Goal: Information Seeking & Learning: Learn about a topic

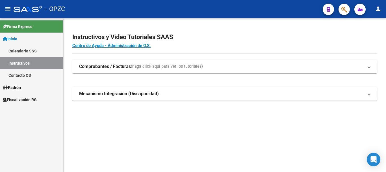
click at [29, 99] on span "Fiscalización RG" at bounding box center [20, 99] width 34 height 6
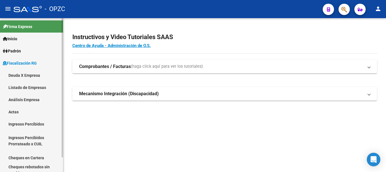
click at [27, 98] on link "Análisis Empresa" at bounding box center [31, 99] width 63 height 12
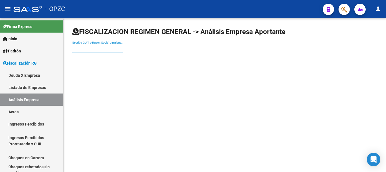
click at [93, 48] on input "Escriba CUIT o Razón Social para buscar" at bounding box center [97, 48] width 51 height 5
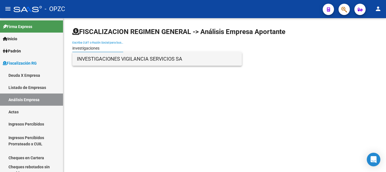
type input "investigaciones"
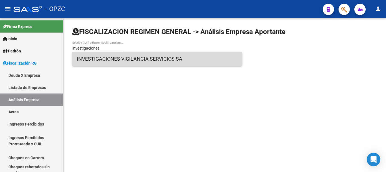
click at [131, 59] on span "INVESTIGACIONES VIGILANCIA SERVICIOS SA" at bounding box center [157, 59] width 161 height 14
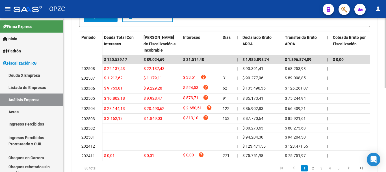
click at [382, 96] on div at bounding box center [385, 95] width 1 height 154
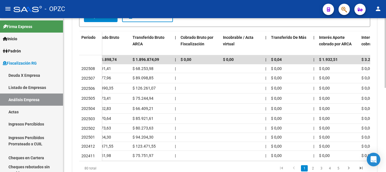
scroll to position [0, 0]
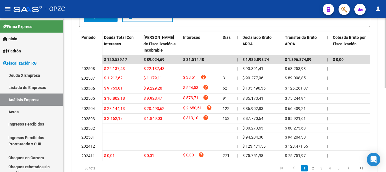
click at [253, 167] on div "80 total 1 2 3 4 5" at bounding box center [224, 168] width 291 height 14
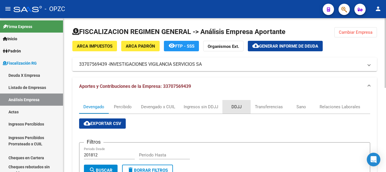
click at [240, 104] on div "DDJJ" at bounding box center [237, 107] width 10 height 6
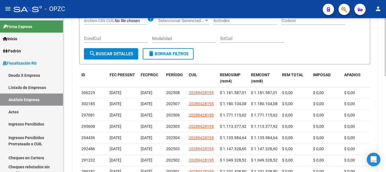
click at [382, 133] on div at bounding box center [385, 95] width 1 height 154
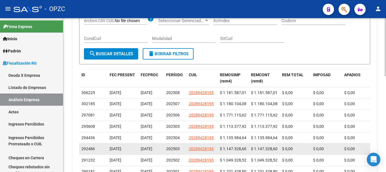
click at [217, 154] on datatable-body-cell "20289428195" at bounding box center [202, 148] width 31 height 11
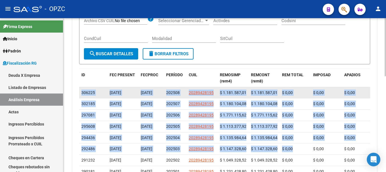
drag, startPoint x: 298, startPoint y: 163, endPoint x: 82, endPoint y: 95, distance: 226.6
click at [82, 95] on datatable-scroller "306225 [DATE] [DATE] 202508 20289428195 $ 1.181.587,01 $ 1.181.587,01 $ 0,00 $ …" at bounding box center [224, 143] width 291 height 113
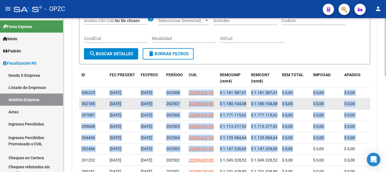
click at [103, 104] on datatable-body-cell "302185" at bounding box center [93, 103] width 28 height 11
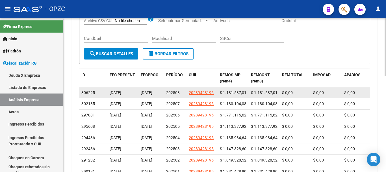
drag, startPoint x: 79, startPoint y: 93, endPoint x: 85, endPoint y: 95, distance: 6.2
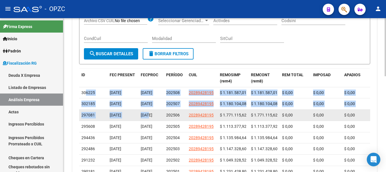
drag, startPoint x: 85, startPoint y: 95, endPoint x: 149, endPoint y: 128, distance: 72.2
click at [149, 128] on datatable-scroller "306225 [DATE] [DATE] 202508 20289428195 $ 1.181.587,01 $ 1.181.587,01 $ 0,00 $ …" at bounding box center [224, 143] width 291 height 113
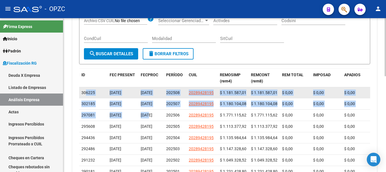
click at [280, 92] on datatable-body-cell "$ 0,00" at bounding box center [295, 92] width 31 height 11
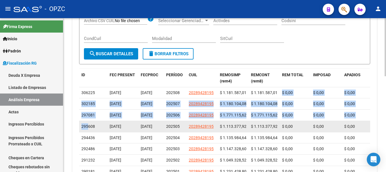
drag, startPoint x: 280, startPoint y: 92, endPoint x: 87, endPoint y: 137, distance: 198.4
click at [87, 137] on datatable-scroller "306225 [DATE] [DATE] 202508 20289428195 $ 1.181.587,01 $ 1.181.587,01 $ 0,00 $ …" at bounding box center [224, 143] width 291 height 113
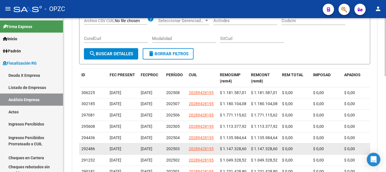
click at [279, 154] on datatable-body-cell "$ 1.147.328,60" at bounding box center [264, 148] width 31 height 11
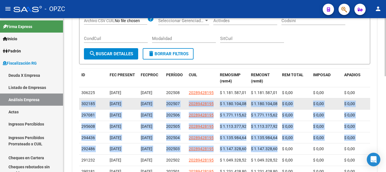
drag, startPoint x: 279, startPoint y: 164, endPoint x: 81, endPoint y: 107, distance: 206.0
click at [81, 107] on datatable-scroller "306225 [DATE] [DATE] 202508 20289428195 $ 1.181.587,01 $ 1.181.587,01 $ 0,00 $ …" at bounding box center [224, 143] width 291 height 113
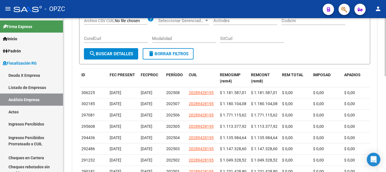
click at [281, 57] on form "Filtros ID Fecha inicio – Fecha fin Fecha Desde / Hasta Período (AAAAMM) CUIL A…" at bounding box center [224, 26] width 291 height 76
click at [382, 93] on div at bounding box center [385, 114] width 1 height 58
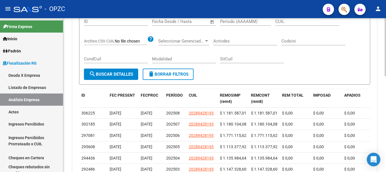
scroll to position [138, 0]
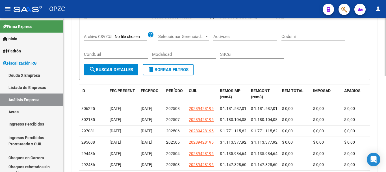
click at [382, 87] on div at bounding box center [385, 107] width 1 height 58
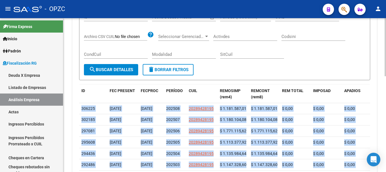
drag, startPoint x: 384, startPoint y: 93, endPoint x: 385, endPoint y: 87, distance: 5.8
click at [382, 87] on div "FISCALIZACION REGIMEN GENERAL -> Análisis Empresa Aportante Cambiar Empresa ARC…" at bounding box center [225, 67] width 324 height 374
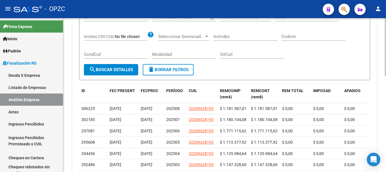
click at [381, 65] on div "FISCALIZACION REGIMEN GENERAL -> Análisis Empresa Aportante Cambiar Empresa ARC…" at bounding box center [224, 67] width 323 height 374
click at [382, 78] on div at bounding box center [385, 107] width 1 height 58
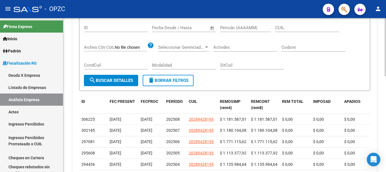
scroll to position [126, 0]
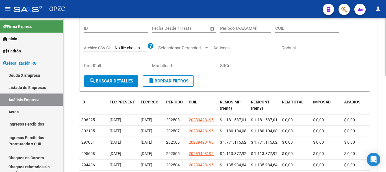
click at [176, 37] on div "Fecha inicio – Fecha fin Fecha Desde / Hasta" at bounding box center [184, 29] width 64 height 18
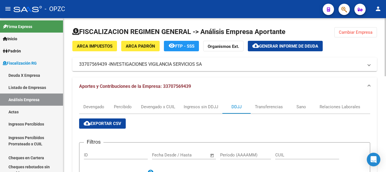
click at [382, 49] on div at bounding box center [385, 95] width 1 height 154
click at [98, 104] on div "Devengado" at bounding box center [93, 107] width 21 height 6
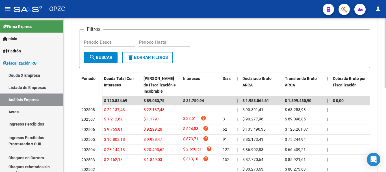
scroll to position [113, 0]
